Goal: Complete application form

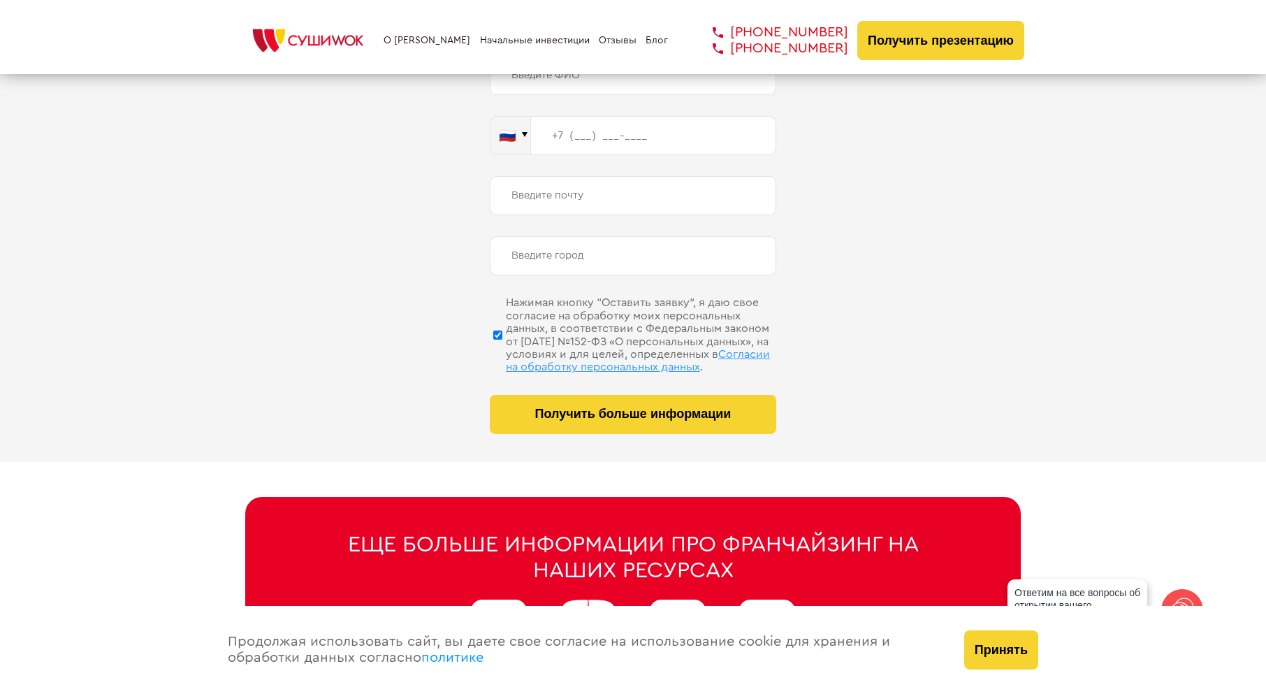
scroll to position [6845, 0]
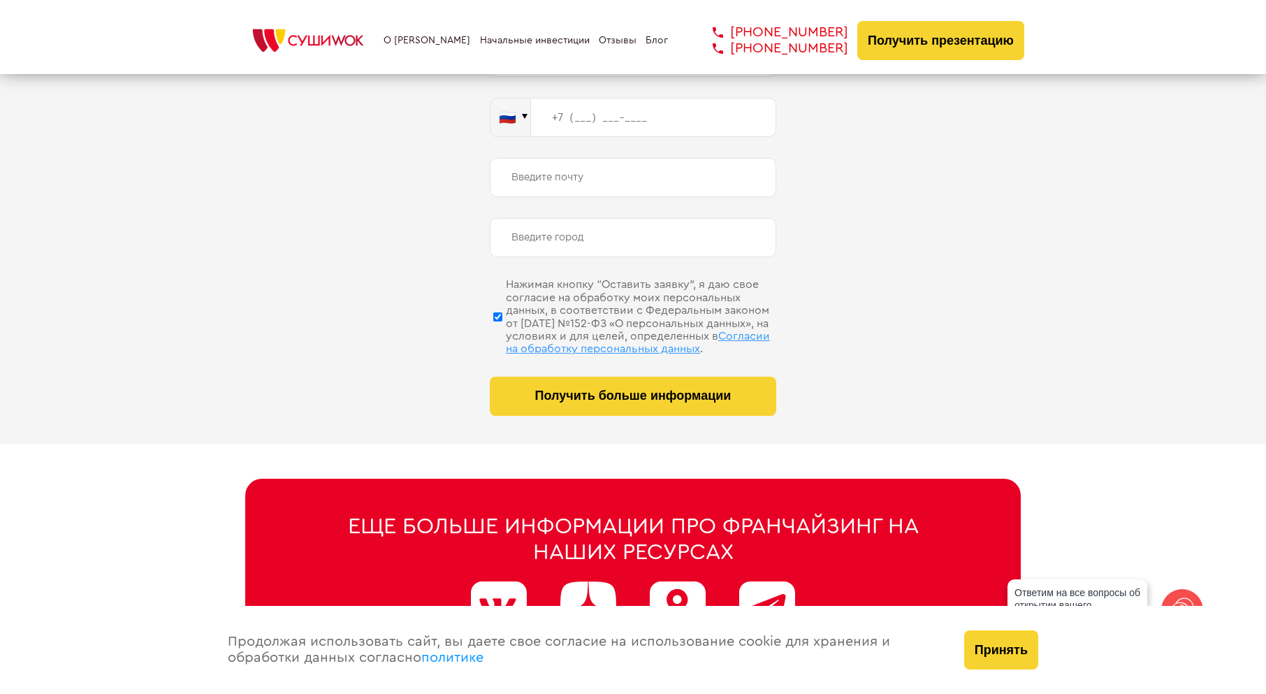
click at [584, 344] on span "Согласии на обработку персональных данных" at bounding box center [638, 342] width 264 height 24
click at [502, 344] on input "Нажимая кнопку “Оставить заявку”, я даю свое согласие на обработку моих персона…" at bounding box center [497, 316] width 9 height 70
checkbox input "false"
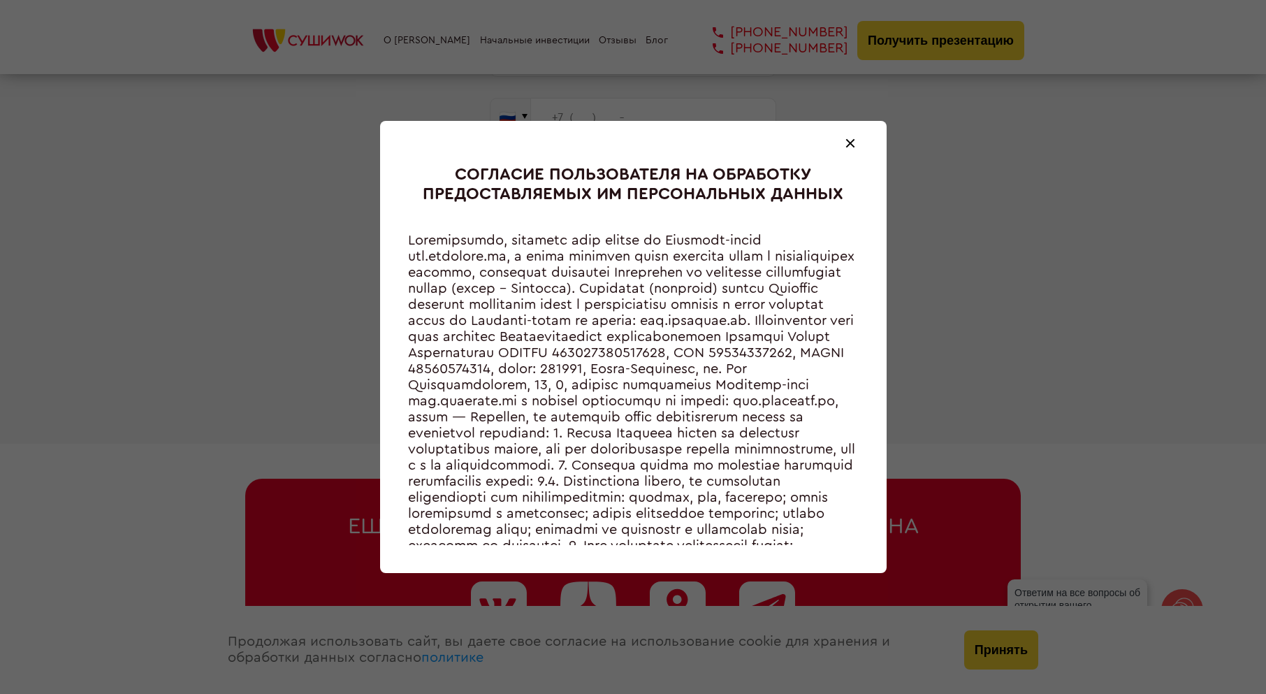
click at [451, 382] on div at bounding box center [633, 389] width 451 height 312
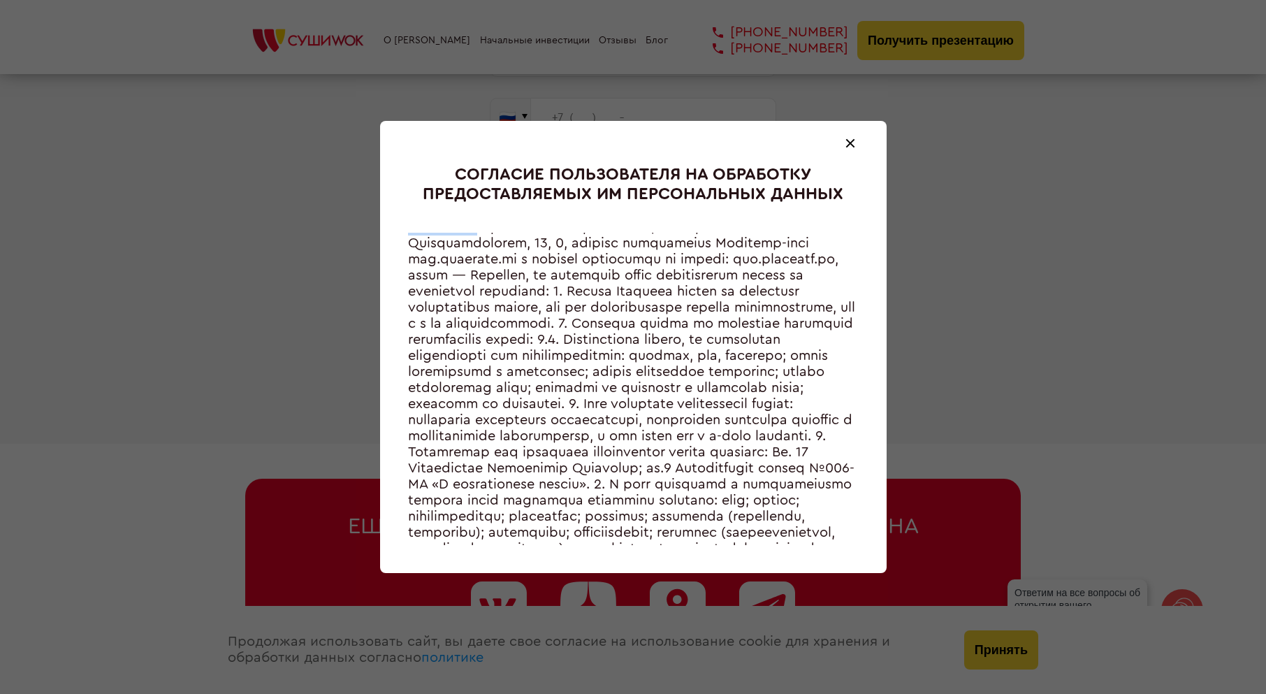
scroll to position [0, 0]
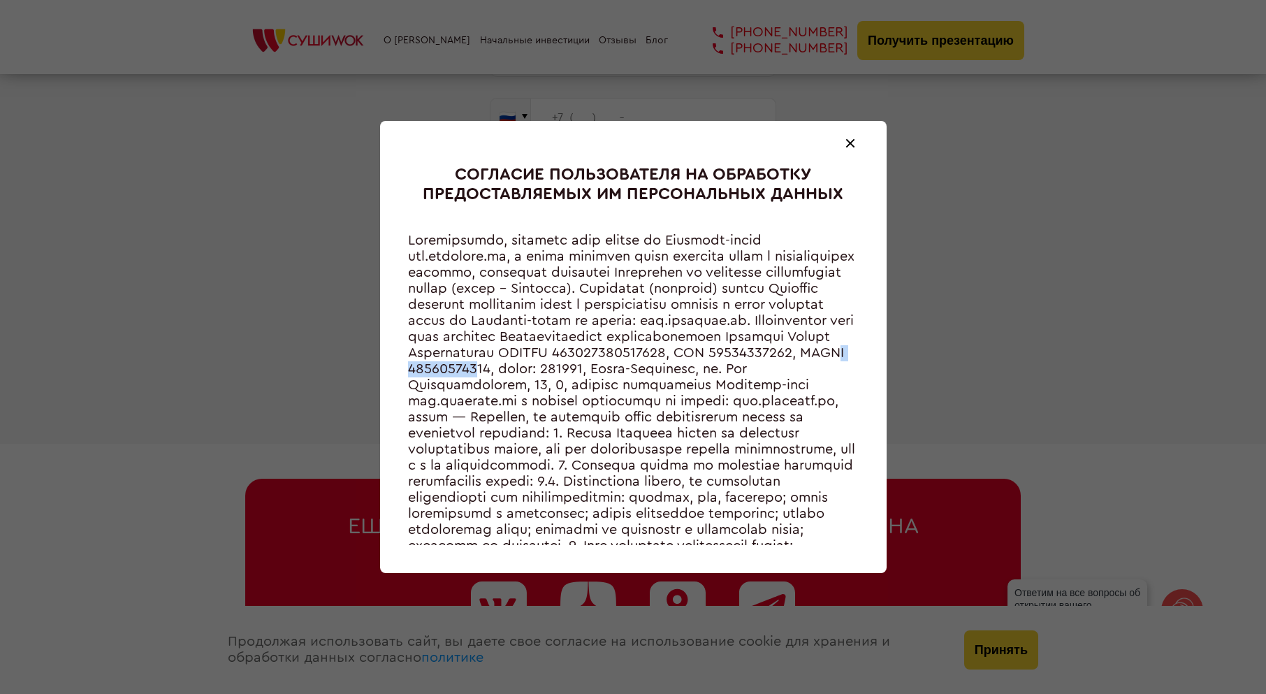
copy div "78053448733"
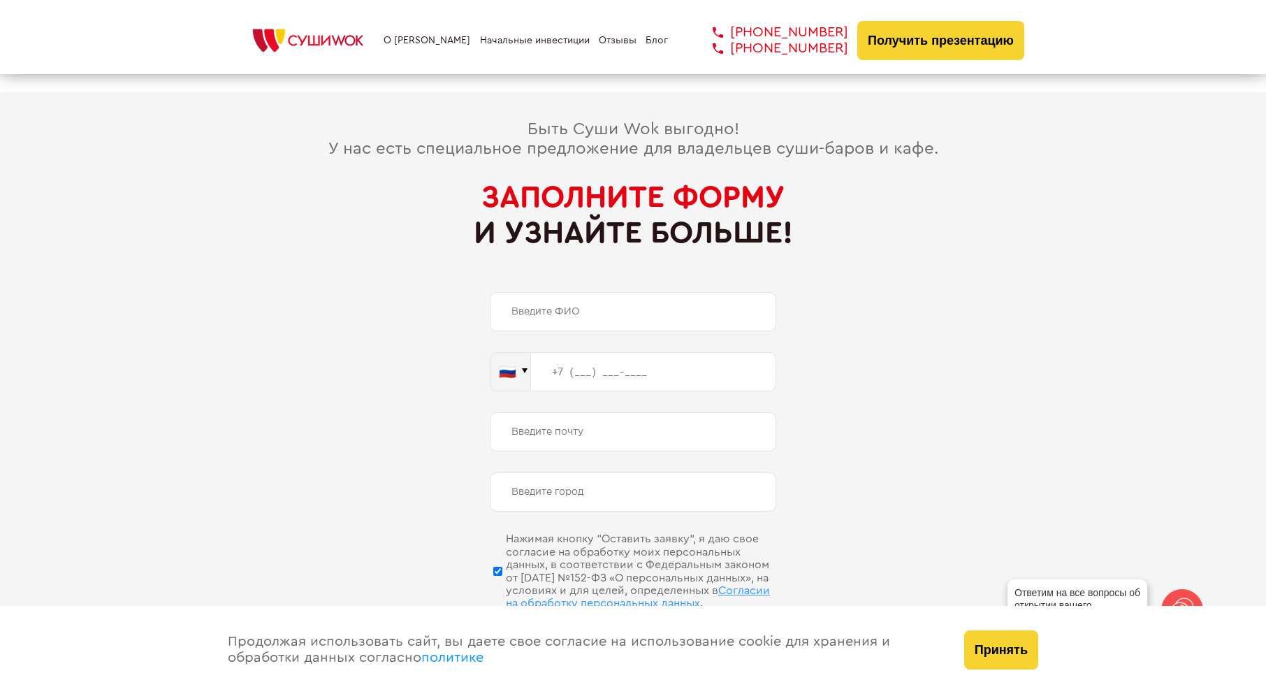
scroll to position [6705, 0]
